Goal: Task Accomplishment & Management: Manage account settings

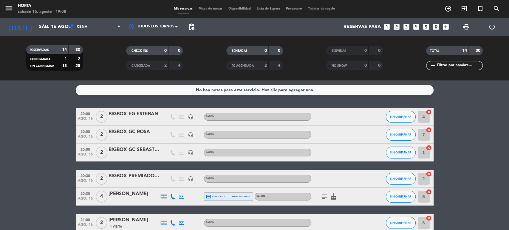
click at [217, 9] on span "Mapa de mesas" at bounding box center [211, 8] width 30 height 3
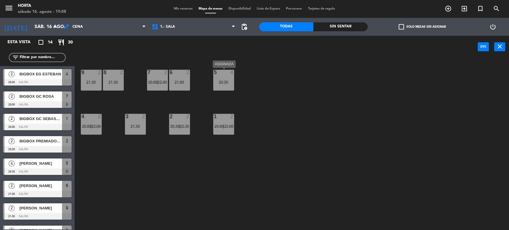
click at [223, 81] on div "20:30" at bounding box center [223, 82] width 21 height 4
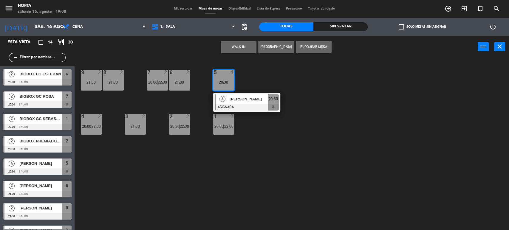
click at [227, 84] on div "20:30" at bounding box center [223, 82] width 21 height 4
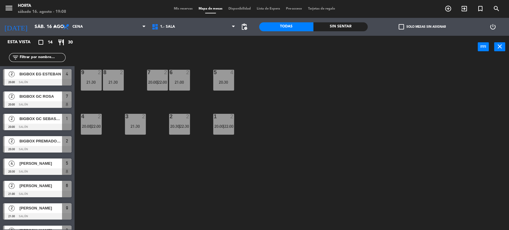
click at [327, 102] on div "9 2 21:30 8 2 21:30 7 2 20:00 | 22:00 6 2 21:00 5 4 20:30 4 2 20:00 | 22:00 3 2…" at bounding box center [295, 145] width 430 height 172
click at [181, 9] on span "Mis reservas" at bounding box center [183, 8] width 25 height 3
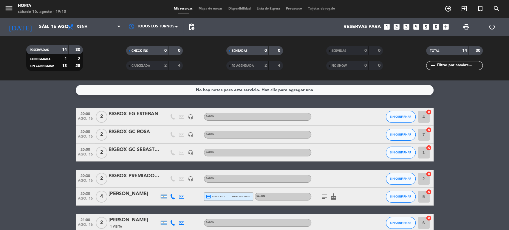
scroll to position [66, 0]
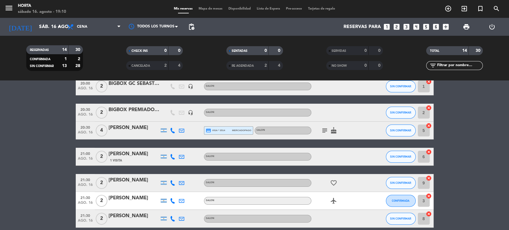
click at [123, 155] on div "[PERSON_NAME]" at bounding box center [134, 154] width 51 height 8
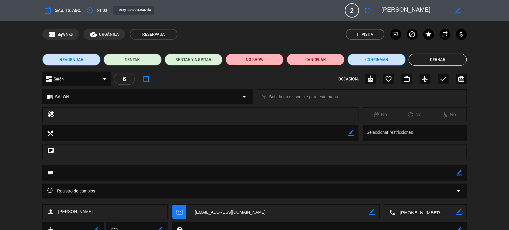
click at [100, 63] on li "REAGENDAR" at bounding box center [71, 60] width 58 height 12
click at [94, 61] on button "REAGENDAR" at bounding box center [71, 60] width 58 height 12
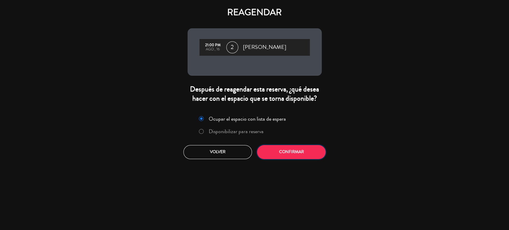
click at [298, 150] on button "Confirmar" at bounding box center [291, 152] width 69 height 14
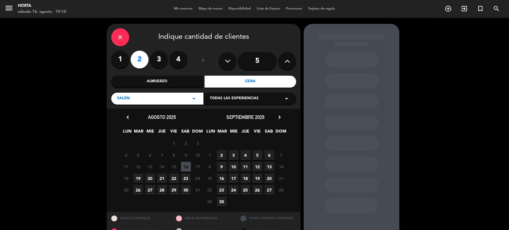
click at [187, 167] on span "16" at bounding box center [186, 167] width 10 height 10
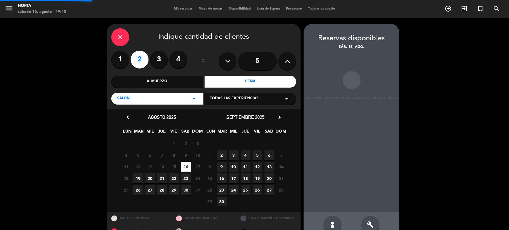
scroll to position [13, 0]
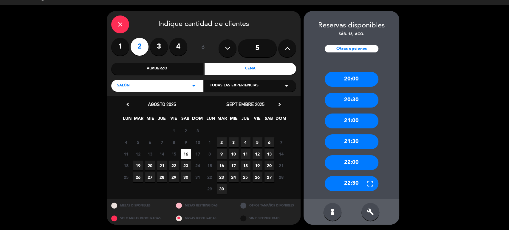
click at [361, 78] on div "20:00" at bounding box center [352, 79] width 54 height 15
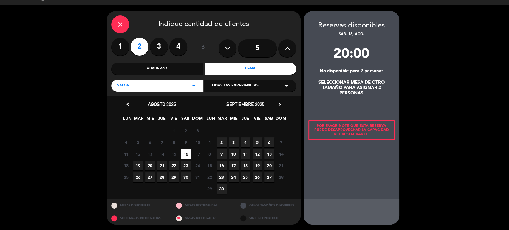
click at [362, 130] on div "Por favor note que esta reserva puede desaprovechar la capacidad del restaurant…" at bounding box center [352, 130] width 87 height 20
click at [353, 59] on div "20:00" at bounding box center [352, 56] width 96 height 25
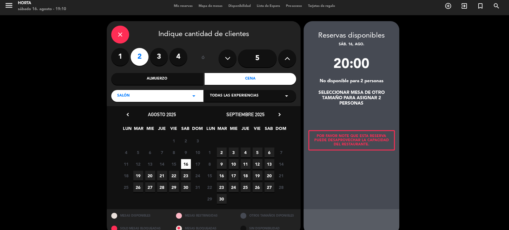
scroll to position [0, 0]
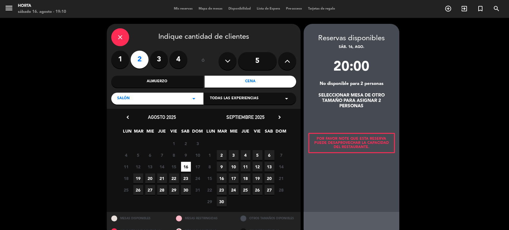
click at [118, 32] on div "close" at bounding box center [120, 37] width 18 height 18
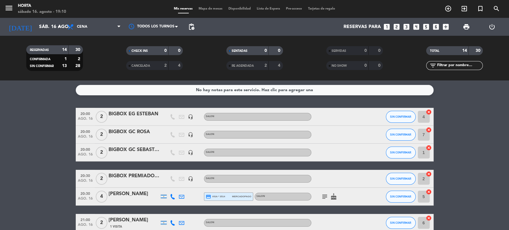
click at [200, 9] on span "Mapa de mesas" at bounding box center [211, 8] width 30 height 3
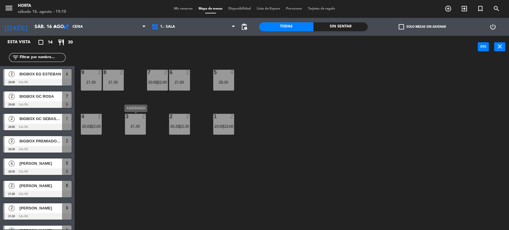
click at [137, 128] on div "21:30" at bounding box center [135, 126] width 21 height 4
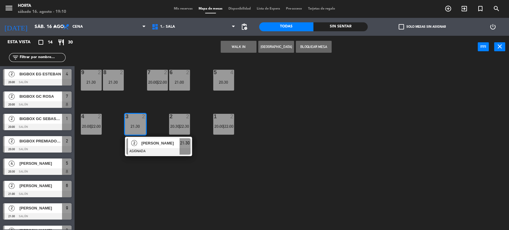
click at [139, 124] on div "21:30" at bounding box center [135, 126] width 21 height 4
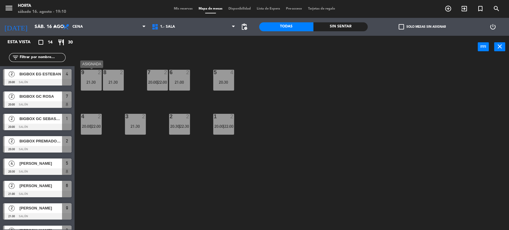
click at [92, 80] on div "21:30" at bounding box center [91, 82] width 21 height 4
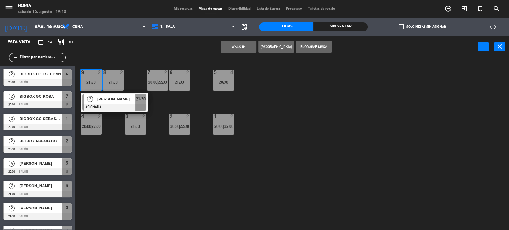
click at [93, 79] on div "9 2 21:30" at bounding box center [91, 80] width 21 height 21
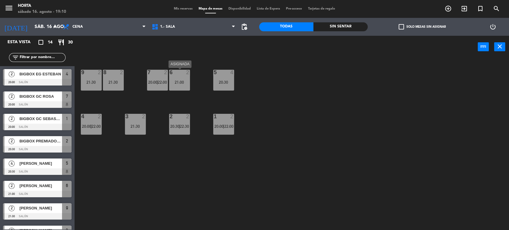
click at [177, 81] on div "21:00" at bounding box center [179, 82] width 21 height 4
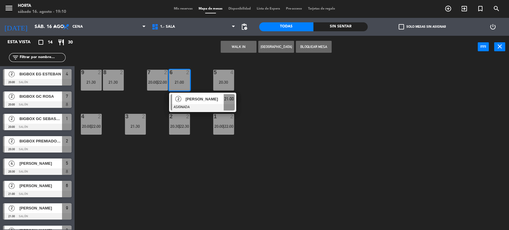
click at [180, 79] on div "6 2 21:00" at bounding box center [179, 80] width 21 height 21
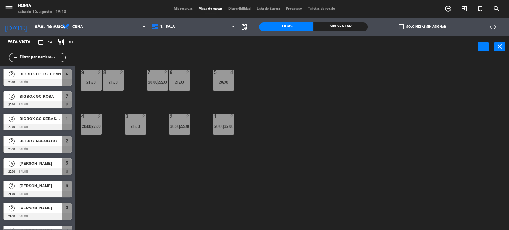
click at [180, 79] on div "6 2 21:00" at bounding box center [179, 80] width 21 height 21
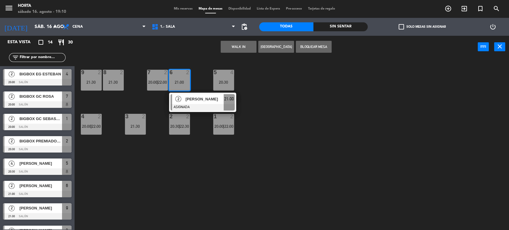
click at [191, 100] on span "[PERSON_NAME]" at bounding box center [205, 99] width 38 height 6
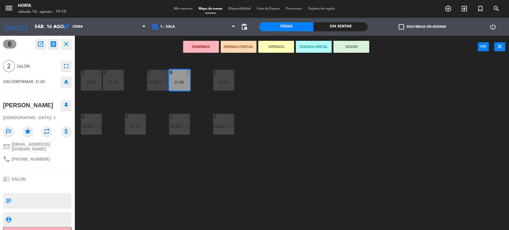
click at [64, 82] on icon "eject" at bounding box center [66, 81] width 7 height 7
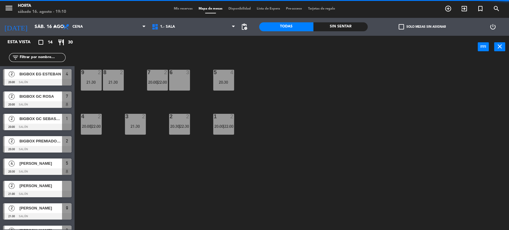
click at [180, 9] on span "Mis reservas" at bounding box center [183, 8] width 25 height 3
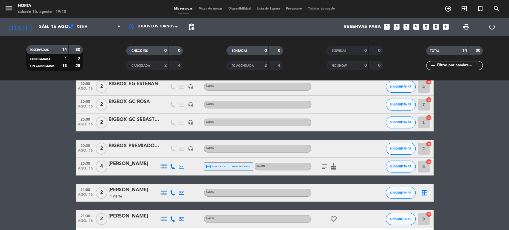
scroll to position [66, 0]
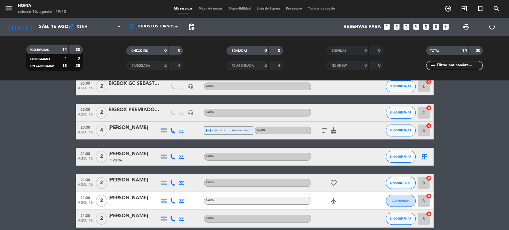
click at [146, 155] on div "[PERSON_NAME]" at bounding box center [134, 154] width 51 height 8
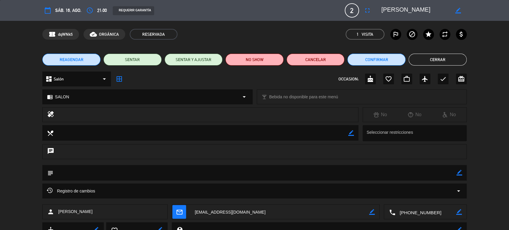
click at [87, 58] on button "REAGENDAR" at bounding box center [71, 60] width 58 height 12
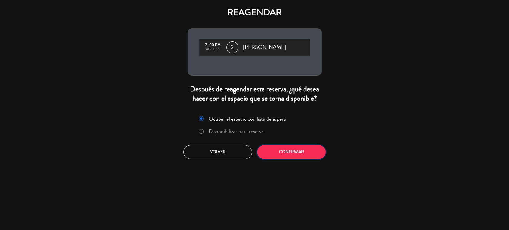
click at [271, 146] on button "Confirmar" at bounding box center [291, 152] width 69 height 14
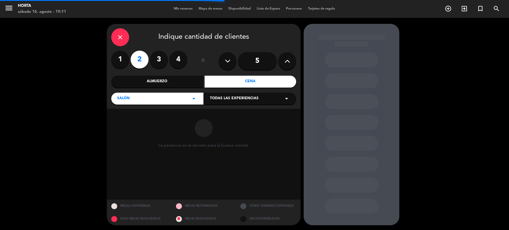
click at [224, 101] on span "Todas las experiencias" at bounding box center [234, 99] width 49 height 6
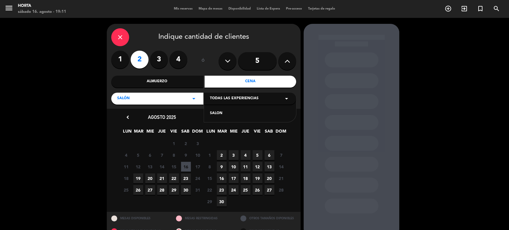
click at [227, 114] on div "SALON" at bounding box center [250, 114] width 80 height 6
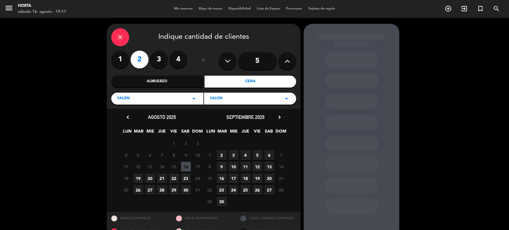
click at [188, 167] on span "16" at bounding box center [186, 167] width 10 height 10
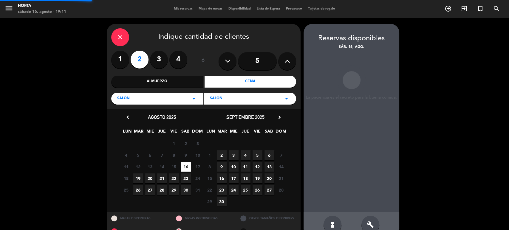
scroll to position [13, 0]
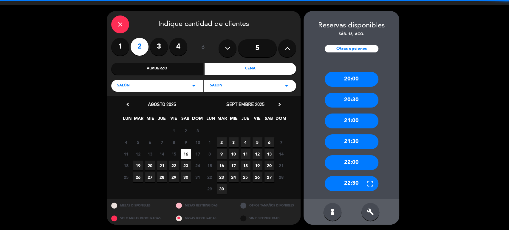
click at [372, 211] on icon "build" at bounding box center [370, 212] width 7 height 7
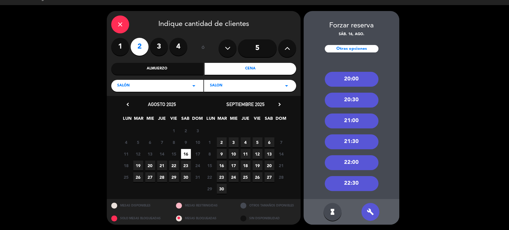
click at [359, 79] on div "20:00" at bounding box center [352, 79] width 54 height 15
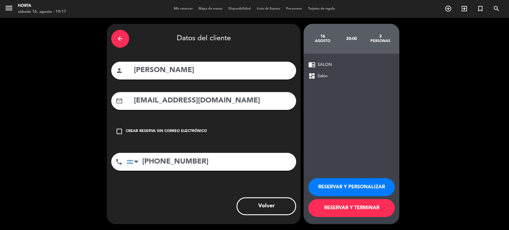
click at [363, 208] on button "RESERVAR Y TERMINAR" at bounding box center [352, 208] width 87 height 18
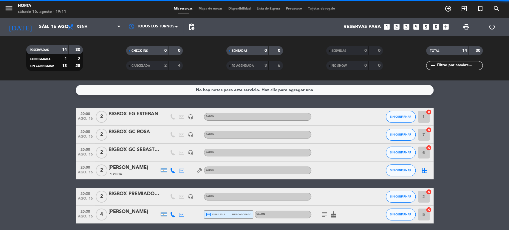
click at [206, 7] on span "Mapa de mesas" at bounding box center [211, 8] width 30 height 3
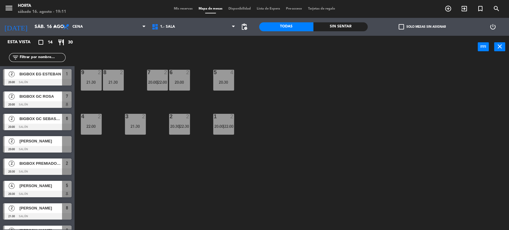
click at [55, 147] on div at bounding box center [37, 149] width 69 height 7
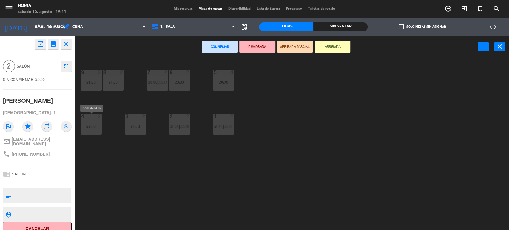
click at [96, 123] on div "4 2 22:00" at bounding box center [91, 124] width 21 height 21
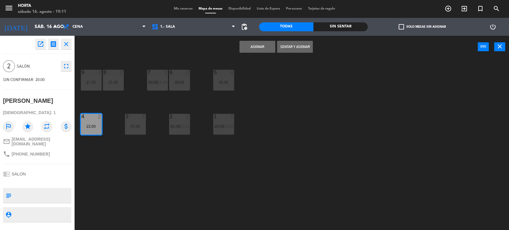
click at [246, 47] on button "Asignar" at bounding box center [258, 47] width 36 height 12
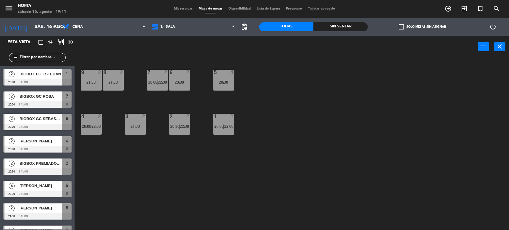
click at [174, 10] on span "Mis reservas" at bounding box center [183, 8] width 25 height 3
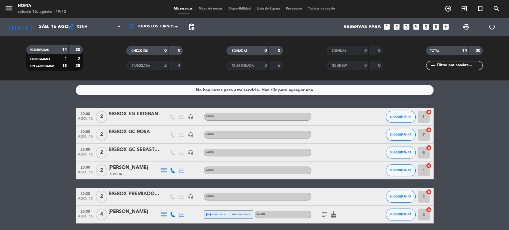
click at [210, 9] on span "Mapa de mesas" at bounding box center [211, 8] width 30 height 3
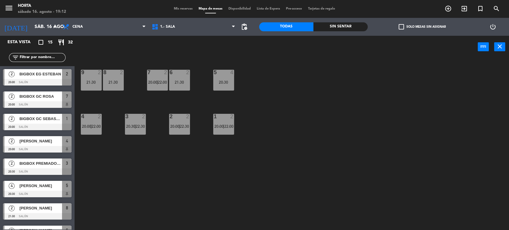
click at [184, 9] on span "Mis reservas" at bounding box center [183, 8] width 25 height 3
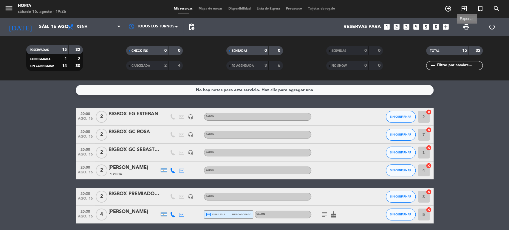
click at [468, 28] on span "print" at bounding box center [466, 26] width 7 height 7
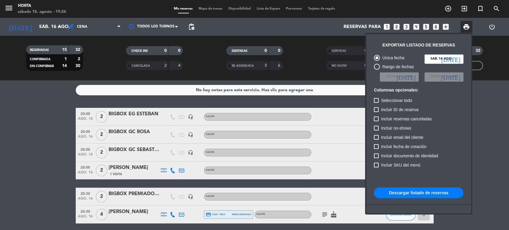
click at [417, 193] on button "Descargar listado de reservas" at bounding box center [419, 193] width 90 height 11
click at [46, 124] on div at bounding box center [254, 115] width 509 height 230
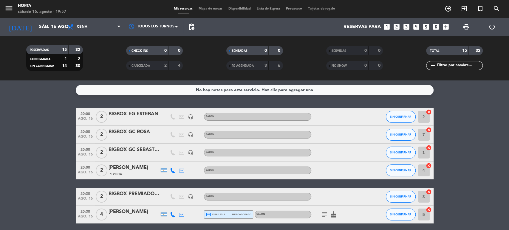
click at [325, 214] on icon "subject" at bounding box center [324, 214] width 7 height 7
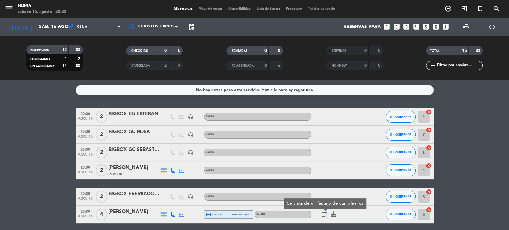
click at [325, 214] on icon "subject" at bounding box center [324, 214] width 7 height 7
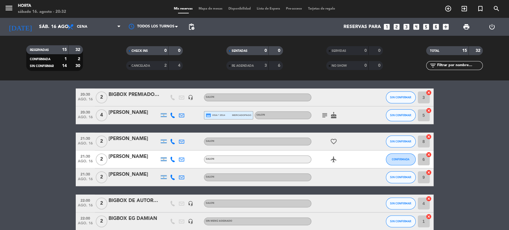
scroll to position [199, 0]
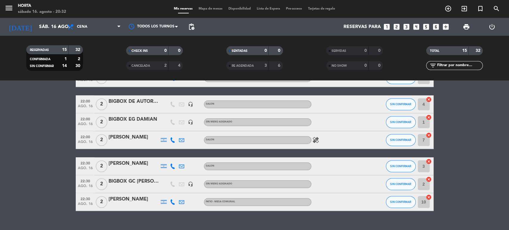
click at [316, 140] on icon "healing" at bounding box center [315, 140] width 7 height 7
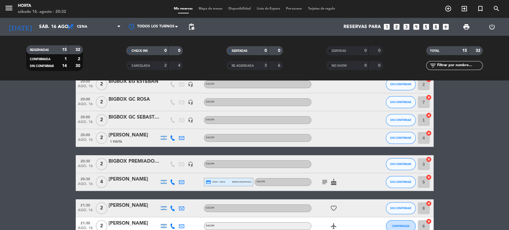
scroll to position [0, 0]
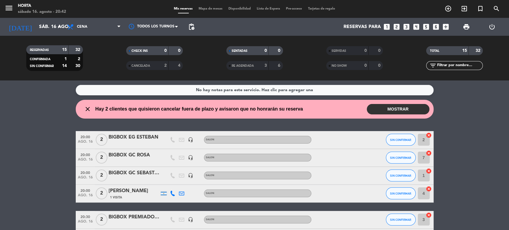
click at [380, 106] on button "MOSTRAR" at bounding box center [398, 109] width 63 height 10
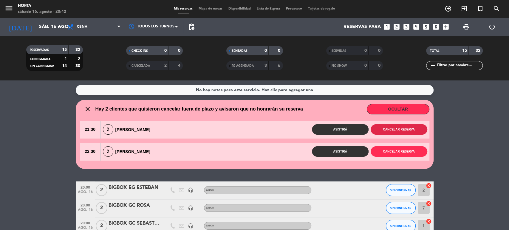
click at [400, 131] on button "Cancelar reserva" at bounding box center [399, 129] width 57 height 10
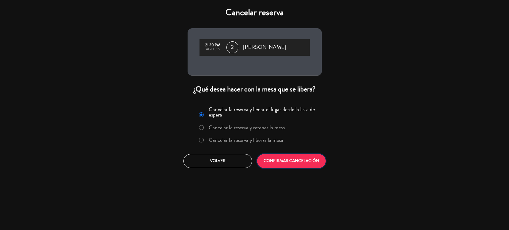
click at [305, 159] on button "CONFIRMAR CANCELACIÓN" at bounding box center [291, 161] width 69 height 14
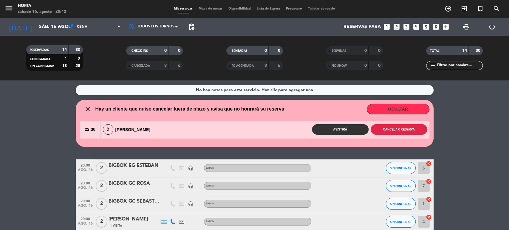
click at [396, 130] on button "Cancelar reserva" at bounding box center [399, 129] width 57 height 10
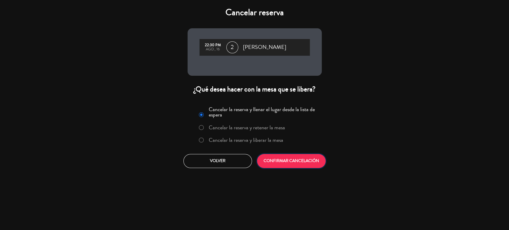
click at [289, 157] on button "CONFIRMAR CANCELACIÓN" at bounding box center [291, 161] width 69 height 14
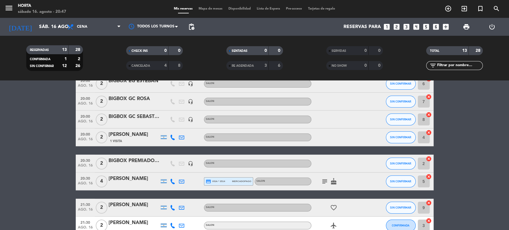
scroll to position [99, 0]
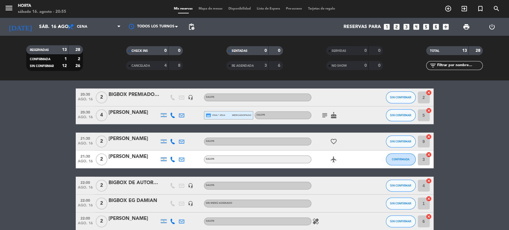
click at [205, 8] on span "Mapa de mesas" at bounding box center [211, 8] width 30 height 3
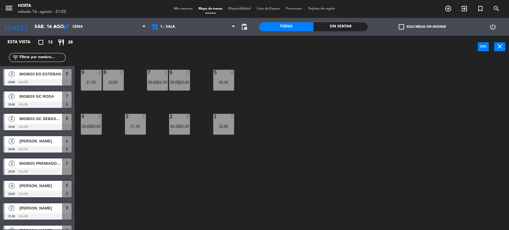
click at [172, 10] on span "Mis reservas" at bounding box center [183, 8] width 25 height 3
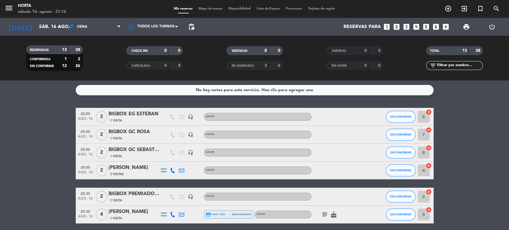
scroll to position [66, 0]
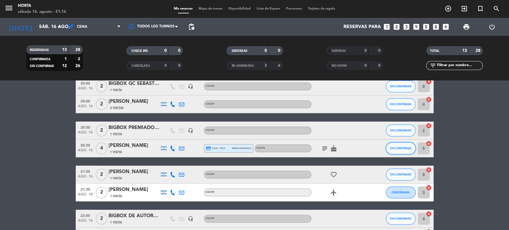
click at [401, 151] on button "SIN CONFIRMAR" at bounding box center [401, 149] width 30 height 12
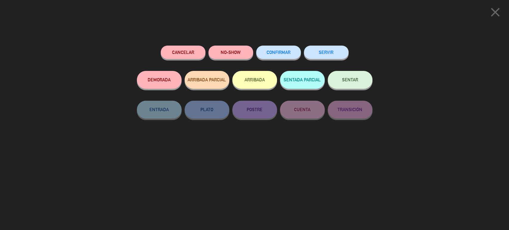
click at [255, 83] on button "ARRIBADA" at bounding box center [254, 80] width 45 height 18
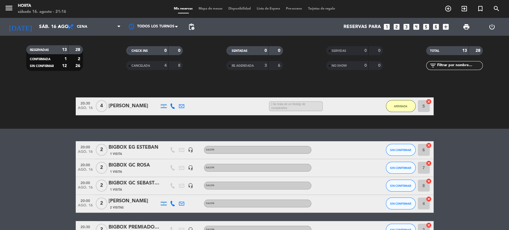
scroll to position [0, 0]
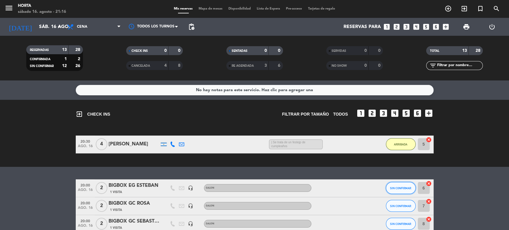
click at [395, 190] on span "SIN CONFIRMAR" at bounding box center [400, 188] width 21 height 3
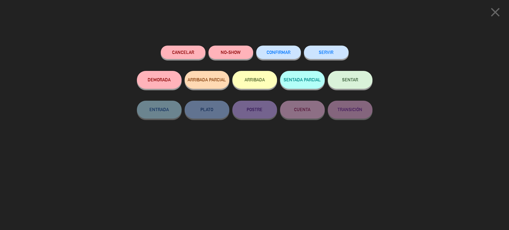
click at [244, 78] on button "ARRIBADA" at bounding box center [254, 80] width 45 height 18
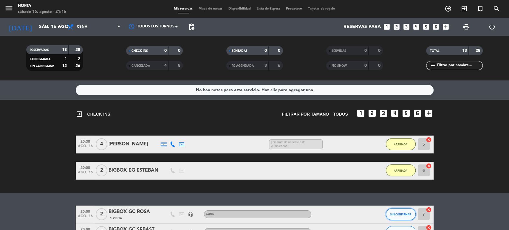
click at [406, 214] on span "SIN CONFIRMAR" at bounding box center [400, 214] width 21 height 3
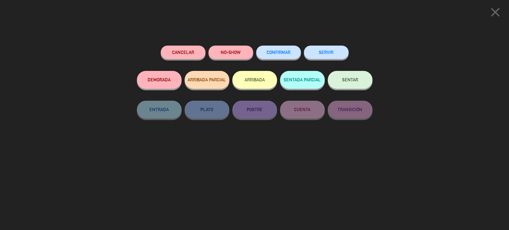
click at [250, 81] on button "ARRIBADA" at bounding box center [254, 80] width 45 height 18
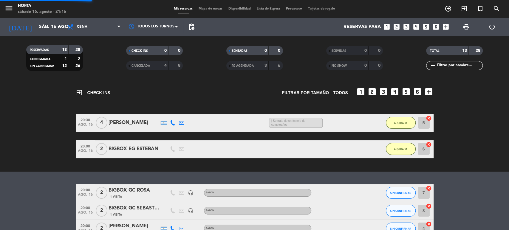
scroll to position [33, 0]
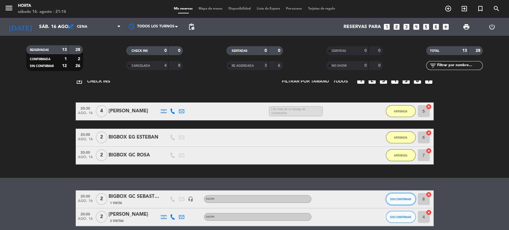
click at [411, 195] on button "SIN CONFIRMAR" at bounding box center [401, 199] width 30 height 12
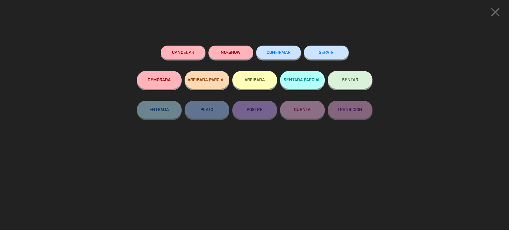
click at [241, 84] on button "ARRIBADA" at bounding box center [254, 80] width 45 height 18
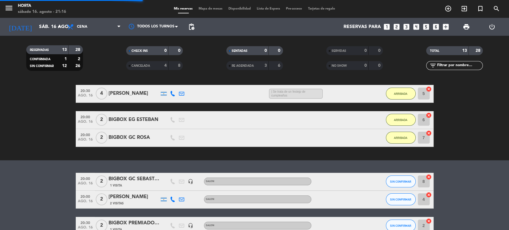
scroll to position [66, 0]
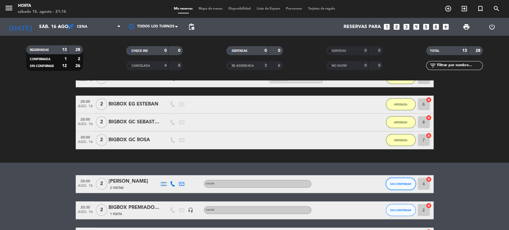
click at [409, 183] on span "SIN CONFIRMAR" at bounding box center [400, 184] width 21 height 3
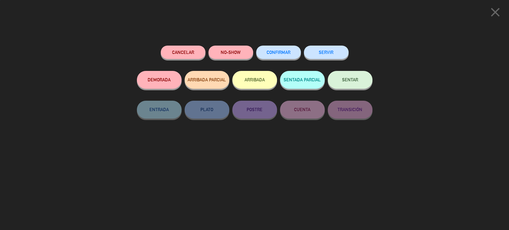
click at [268, 83] on button "ARRIBADA" at bounding box center [254, 80] width 45 height 18
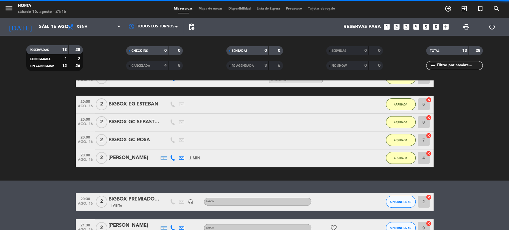
scroll to position [133, 0]
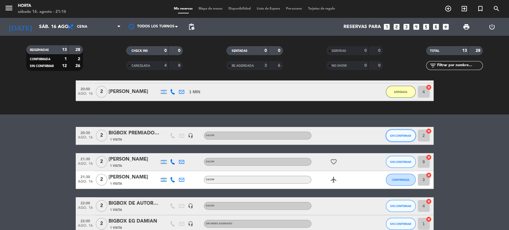
click at [398, 135] on span "SIN CONFIRMAR" at bounding box center [400, 135] width 21 height 3
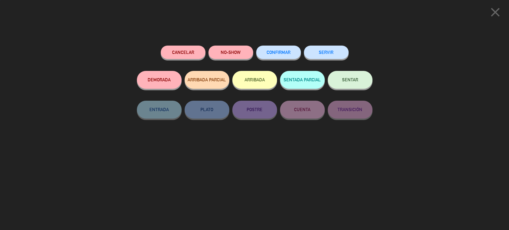
click at [244, 81] on button "ARRIBADA" at bounding box center [254, 80] width 45 height 18
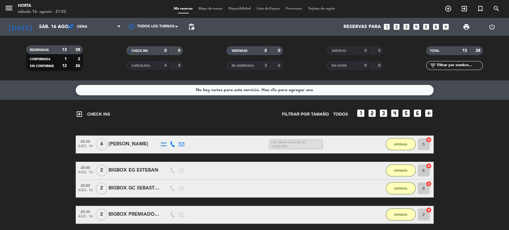
scroll to position [235, 0]
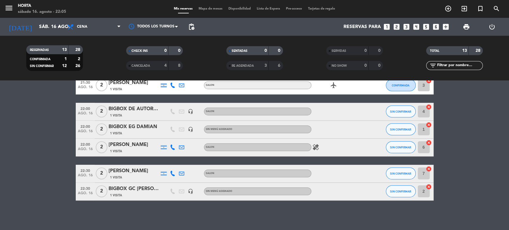
click at [127, 117] on div "1 Visita" at bounding box center [134, 115] width 51 height 5
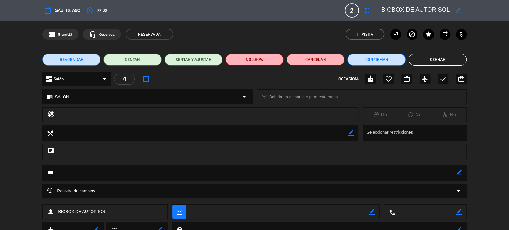
click at [450, 58] on button "Cerrar" at bounding box center [438, 60] width 58 height 12
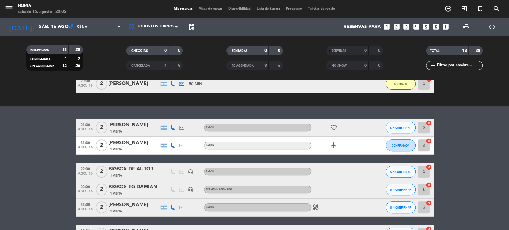
scroll to position [169, 0]
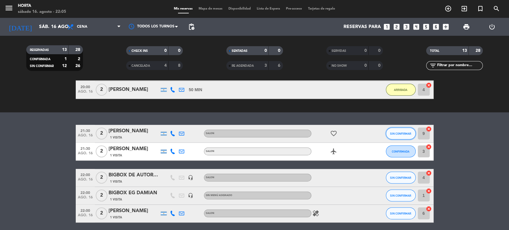
click at [402, 130] on button "SIN CONFIRMAR" at bounding box center [401, 134] width 30 height 12
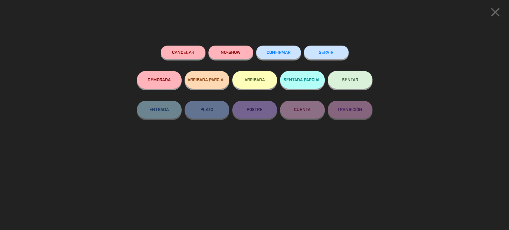
click at [253, 72] on button "ARRIBADA" at bounding box center [254, 80] width 45 height 18
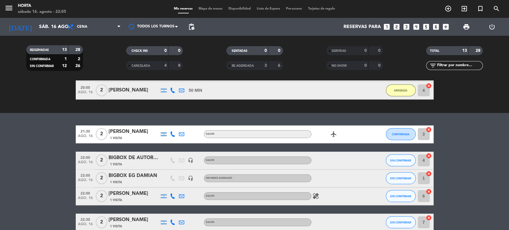
scroll to position [235, 0]
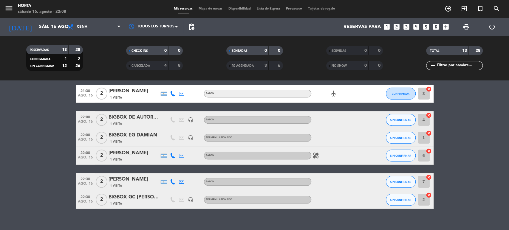
click at [134, 116] on div "BIGBOX DE AUTOR SOL" at bounding box center [134, 118] width 51 height 8
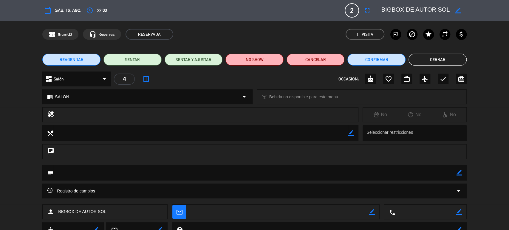
click at [436, 59] on button "Cerrar" at bounding box center [438, 60] width 58 height 12
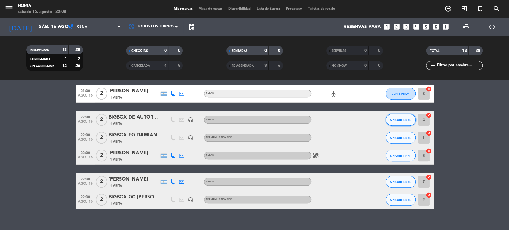
click at [398, 115] on button "SIN CONFIRMAR" at bounding box center [401, 120] width 30 height 12
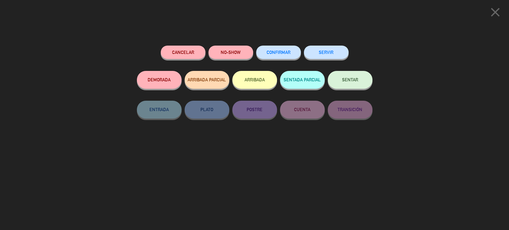
click at [182, 52] on button "Cancelar" at bounding box center [183, 52] width 45 height 13
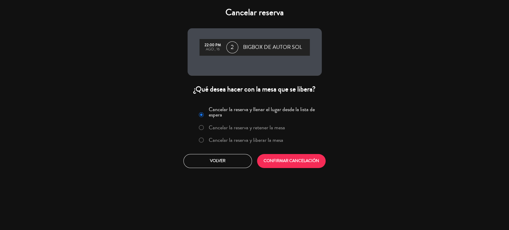
click at [271, 153] on div "Cancelar la reserva y llenar el lugar desde la lista de espera Cancelar la rese…" at bounding box center [254, 136] width 143 height 72
click at [219, 162] on button "Volver" at bounding box center [218, 161] width 69 height 14
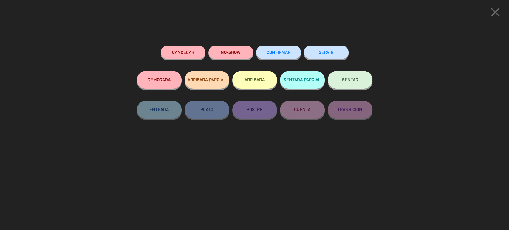
click at [224, 53] on button "NO-SHOW" at bounding box center [231, 52] width 45 height 13
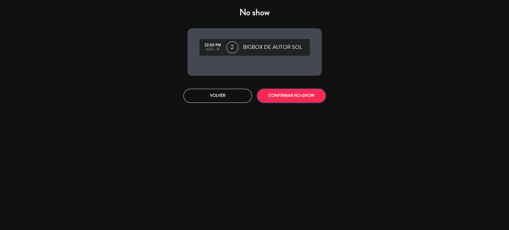
click at [275, 93] on button "CONFIRMAR NO-SHOW" at bounding box center [291, 96] width 69 height 14
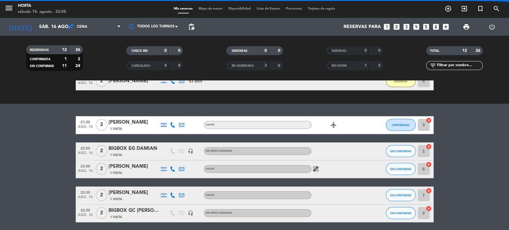
scroll to position [193, 0]
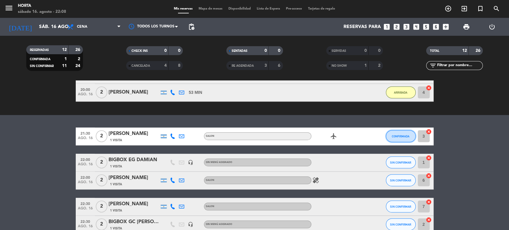
click at [403, 137] on span "CONFIRMADA" at bounding box center [401, 136] width 18 height 3
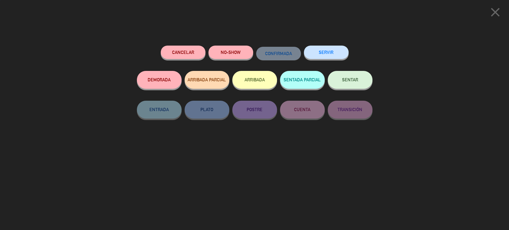
click at [259, 85] on button "ARRIBADA" at bounding box center [254, 80] width 45 height 18
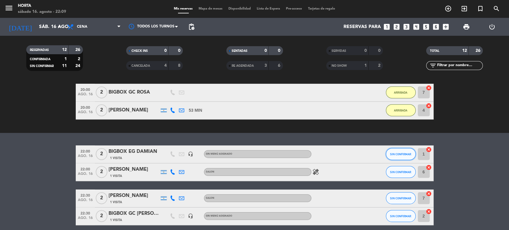
click at [403, 153] on span "SIN CONFIRMAR" at bounding box center [400, 154] width 21 height 3
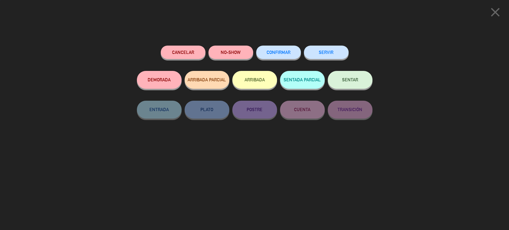
click at [257, 83] on button "ARRIBADA" at bounding box center [254, 80] width 45 height 18
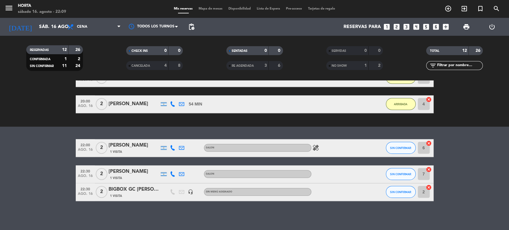
scroll to position [234, 0]
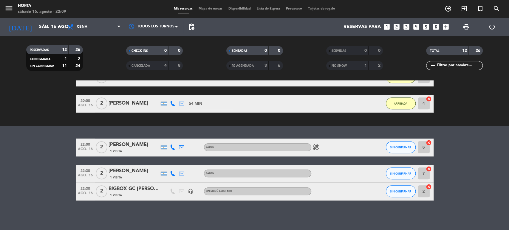
click at [158, 63] on div "4" at bounding box center [161, 65] width 12 height 7
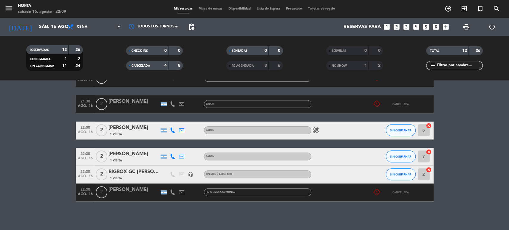
scroll to position [323, 0]
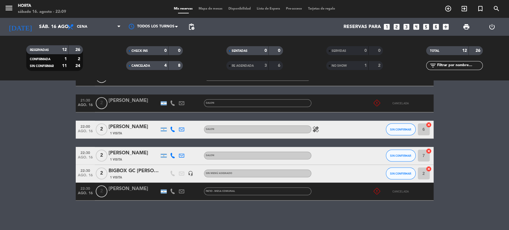
click at [169, 65] on div "CANCELADA 4 8" at bounding box center [154, 65] width 57 height 9
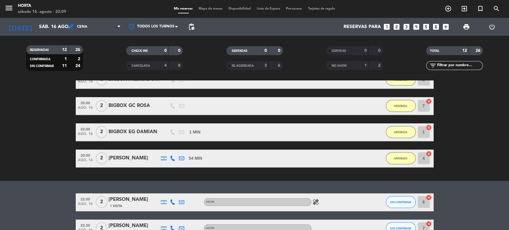
scroll to position [234, 0]
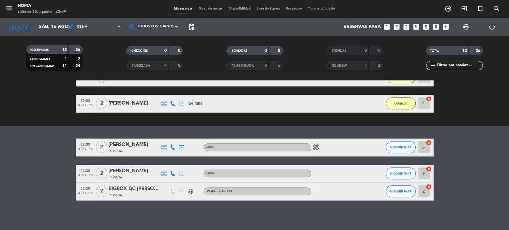
click at [366, 68] on strong "1" at bounding box center [366, 66] width 2 height 4
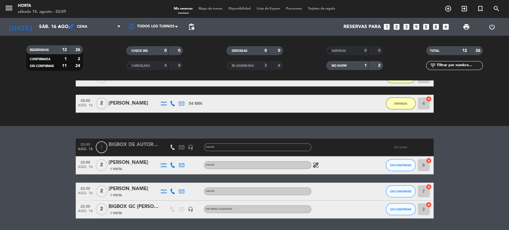
click at [350, 63] on div "NO SHOW" at bounding box center [341, 65] width 27 height 7
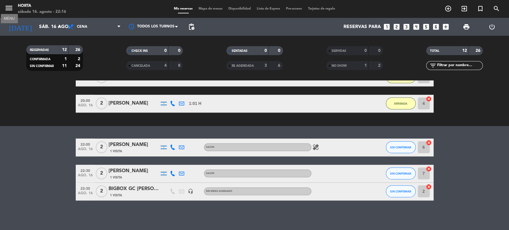
click at [4, 9] on icon "menu" at bounding box center [8, 8] width 9 height 9
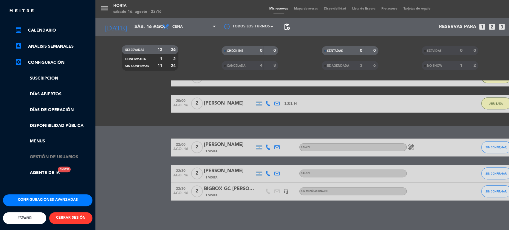
scroll to position [77, 0]
click at [42, 195] on button "Configuraciones avanzadas" at bounding box center [48, 201] width 90 height 12
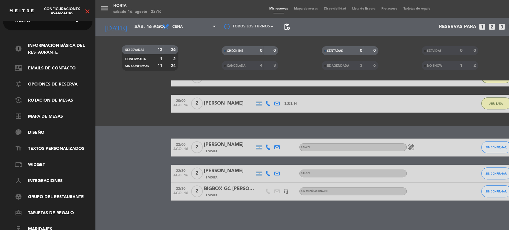
scroll to position [0, 0]
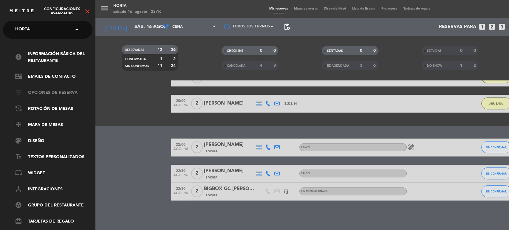
click at [56, 93] on link "tune Opciones de reserva" at bounding box center [54, 93] width 78 height 7
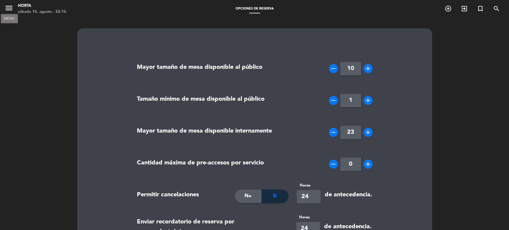
click at [5, 9] on icon "menu" at bounding box center [8, 8] width 9 height 9
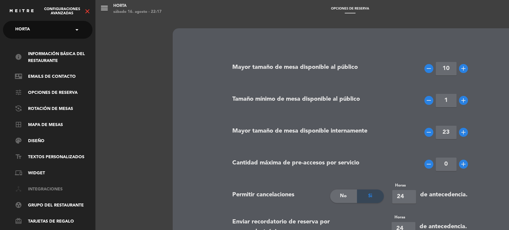
scroll to position [13, 0]
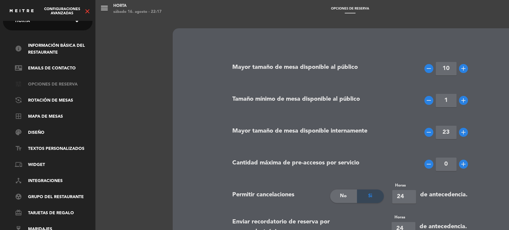
click at [57, 81] on link "tune Opciones de reserva" at bounding box center [54, 84] width 78 height 7
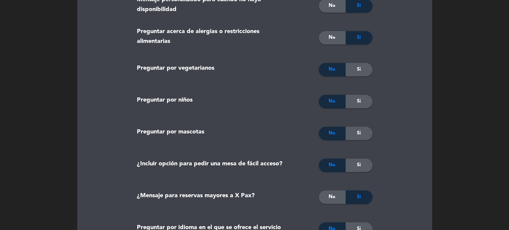
scroll to position [0, 0]
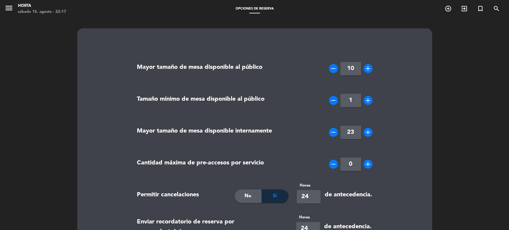
click at [16, 10] on span "menu" at bounding box center [10, 9] width 13 height 14
click at [10, 9] on icon "menu" at bounding box center [8, 8] width 9 height 9
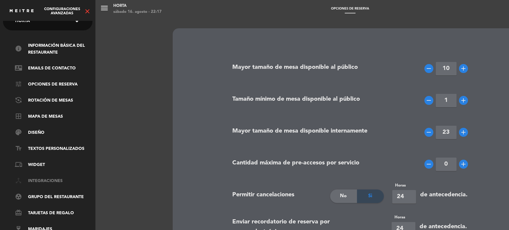
click at [47, 178] on link "device_hub Integraciones" at bounding box center [54, 181] width 78 height 7
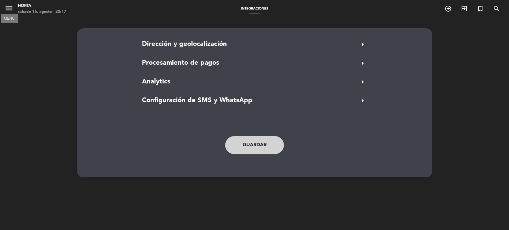
click at [10, 9] on icon "menu" at bounding box center [8, 8] width 9 height 9
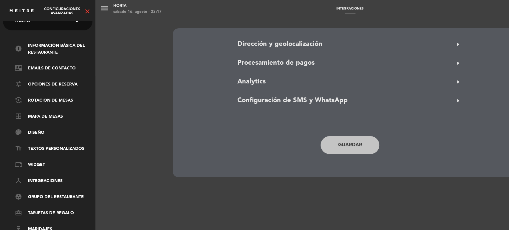
click at [61, 12] on span "Configuraciones avanzadas" at bounding box center [62, 11] width 44 height 8
click at [89, 8] on icon "close" at bounding box center [87, 11] width 7 height 7
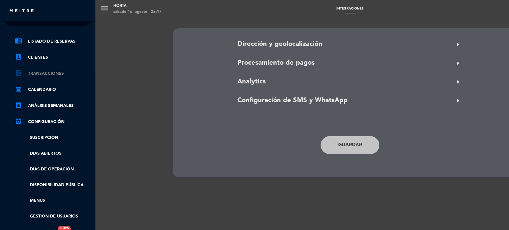
scroll to position [77, 0]
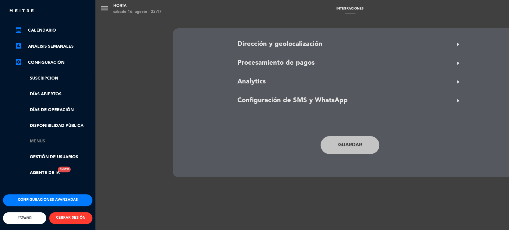
click at [40, 138] on link "Menus" at bounding box center [54, 141] width 78 height 7
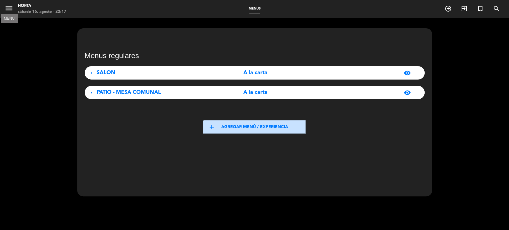
click at [7, 7] on icon "menu" at bounding box center [8, 8] width 9 height 9
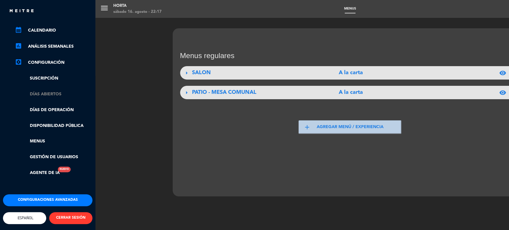
scroll to position [10, 0]
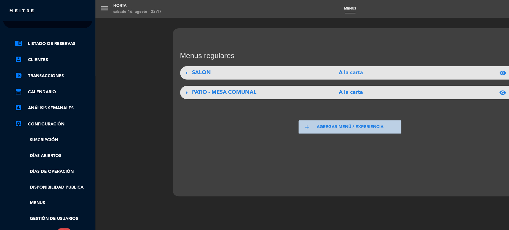
click at [41, 126] on link "settings_applications Configuración" at bounding box center [54, 124] width 78 height 7
click at [41, 124] on link "settings_applications Configuración" at bounding box center [54, 124] width 78 height 7
click at [36, 44] on link "chrome_reader_mode Listado de Reservas" at bounding box center [54, 43] width 78 height 7
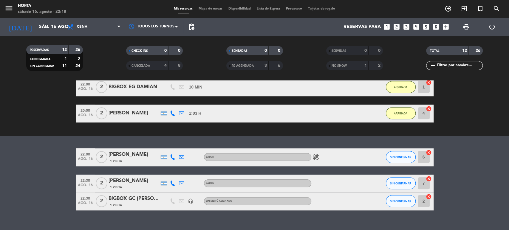
scroll to position [234, 0]
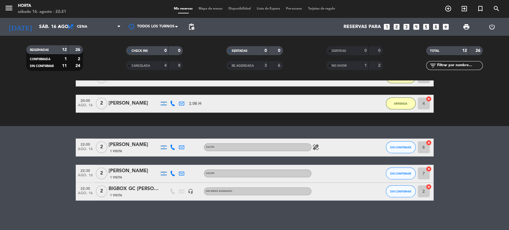
click at [140, 190] on div "BIGBOX GC [PERSON_NAME]" at bounding box center [134, 189] width 51 height 8
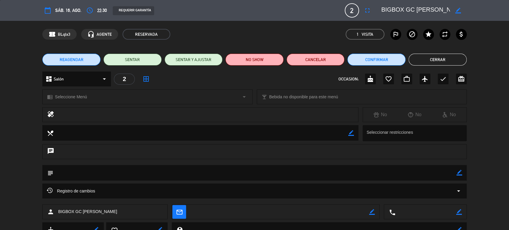
click at [69, 10] on span "sáb. 16, ago." at bounding box center [68, 10] width 26 height 7
click at [151, 34] on span "RESERVADA" at bounding box center [147, 34] width 48 height 11
click at [454, 60] on button "Cerrar" at bounding box center [438, 60] width 58 height 12
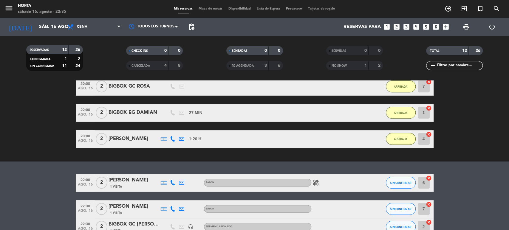
scroll to position [232, 0]
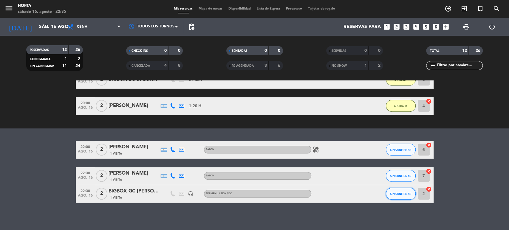
click at [399, 195] on span "SIN CONFIRMAR" at bounding box center [400, 193] width 21 height 3
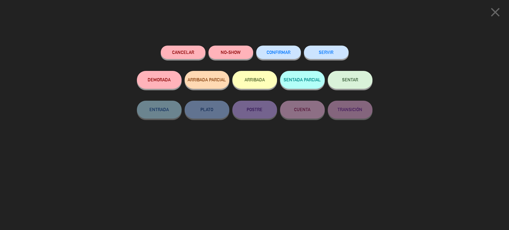
click at [248, 81] on button "ARRIBADA" at bounding box center [254, 80] width 45 height 18
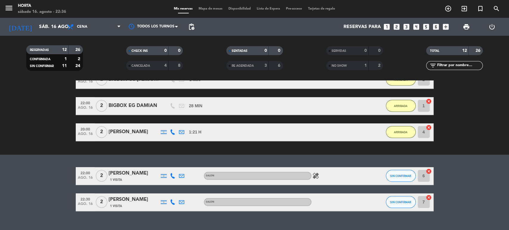
scroll to position [243, 0]
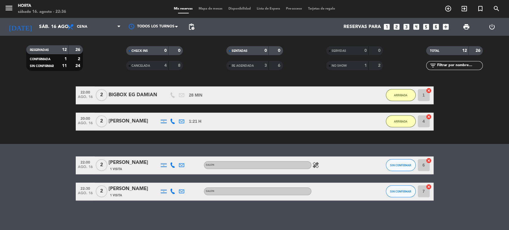
drag, startPoint x: 212, startPoint y: 243, endPoint x: 217, endPoint y: 209, distance: 34.1
click at [217, 209] on div "No hay notas para este servicio. Haz clic para agregar una exit_to_app CHECK IN…" at bounding box center [254, 156] width 509 height 150
click at [143, 67] on span "CANCELADA" at bounding box center [141, 65] width 19 height 3
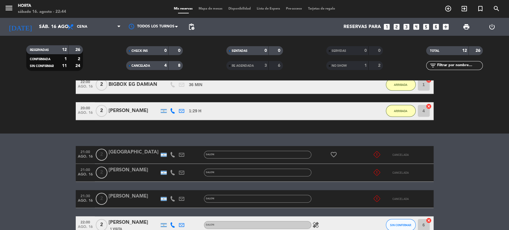
scroll to position [198, 0]
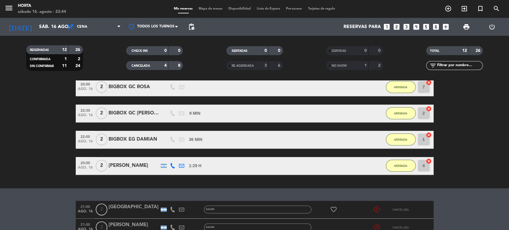
click at [149, 62] on div "CANCELADA" at bounding box center [141, 65] width 27 height 7
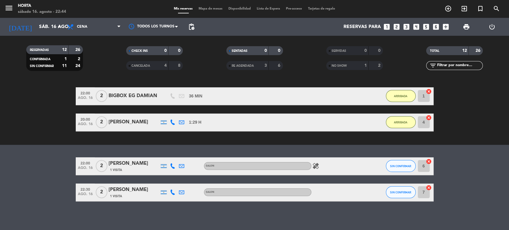
scroll to position [243, 0]
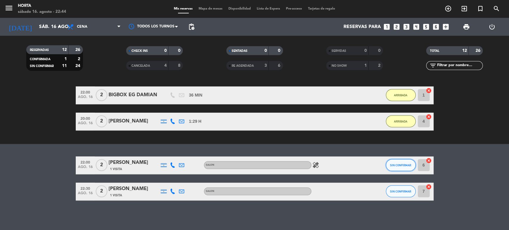
click at [394, 164] on span "SIN CONFIRMAR" at bounding box center [400, 165] width 21 height 3
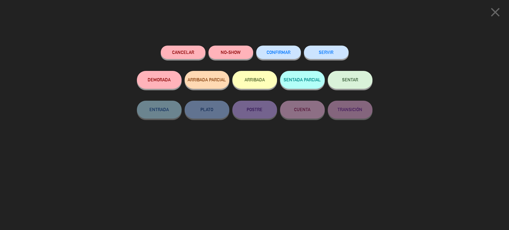
click at [495, 11] on icon "close" at bounding box center [495, 12] width 15 height 15
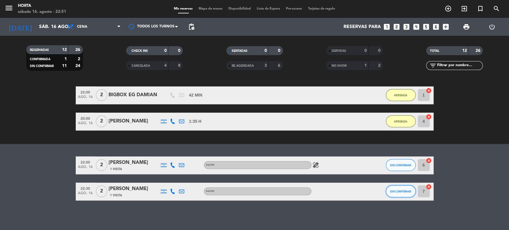
click at [402, 186] on button "SIN CONFIRMAR" at bounding box center [401, 192] width 30 height 12
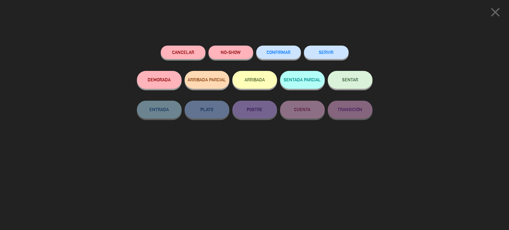
click at [260, 78] on button "ARRIBADA" at bounding box center [254, 80] width 45 height 18
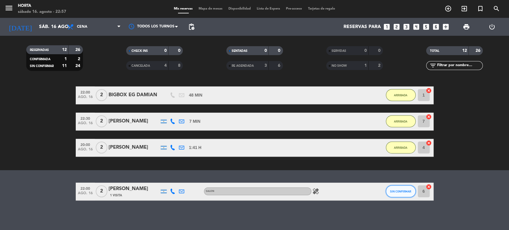
click at [389, 190] on button "SIN CONFIRMAR" at bounding box center [401, 192] width 30 height 12
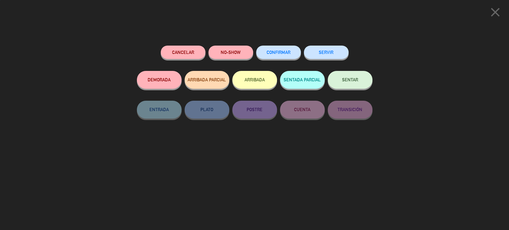
click at [234, 55] on button "NO-SHOW" at bounding box center [231, 52] width 45 height 13
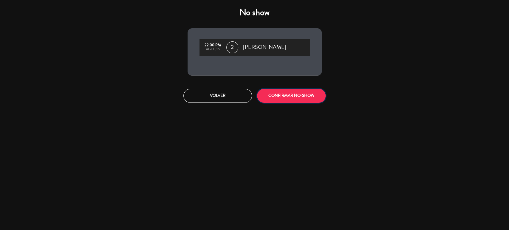
click at [284, 102] on button "CONFIRMAR NO-SHOW" at bounding box center [291, 96] width 69 height 14
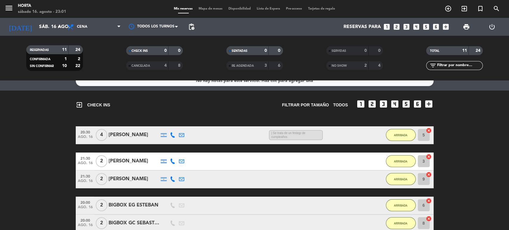
scroll to position [0, 0]
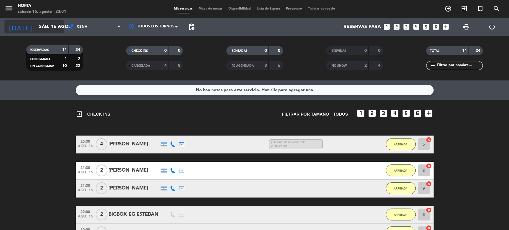
click at [38, 26] on input "sáb. 16 ago." at bounding box center [67, 27] width 63 height 12
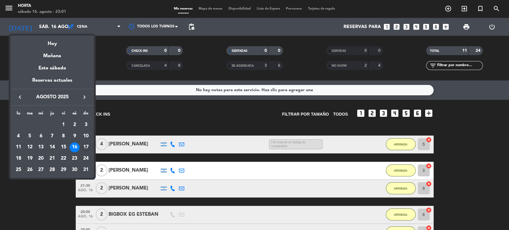
click at [86, 150] on div "17" at bounding box center [86, 148] width 10 height 10
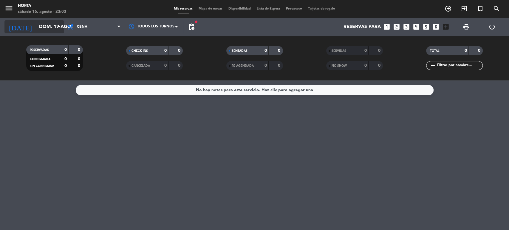
click at [41, 23] on input "dom. 17 ago." at bounding box center [67, 27] width 63 height 12
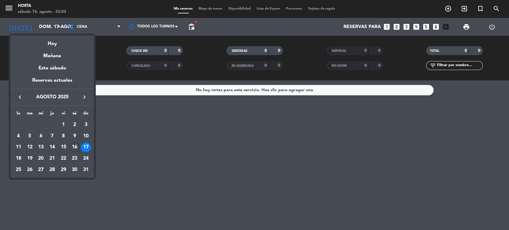
click at [29, 161] on div "19" at bounding box center [30, 159] width 10 height 10
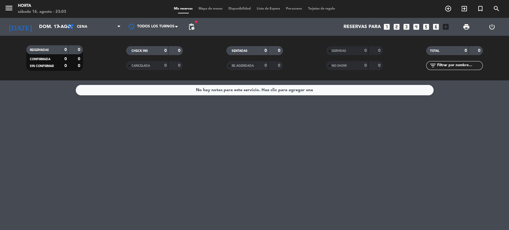
type input "[DATE]"
